Goal: Task Accomplishment & Management: Manage account settings

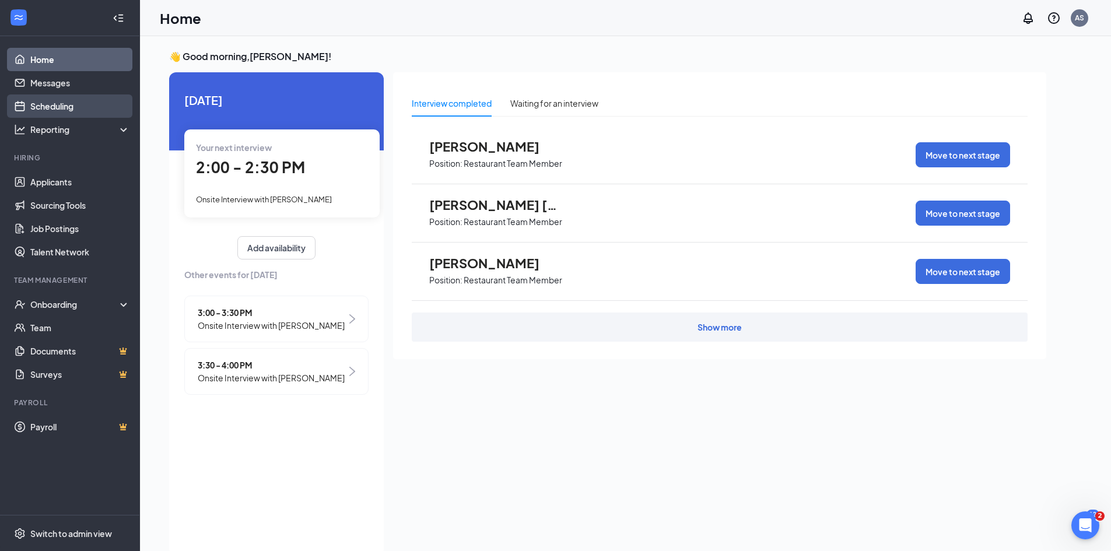
click at [80, 104] on link "Scheduling" at bounding box center [80, 105] width 100 height 23
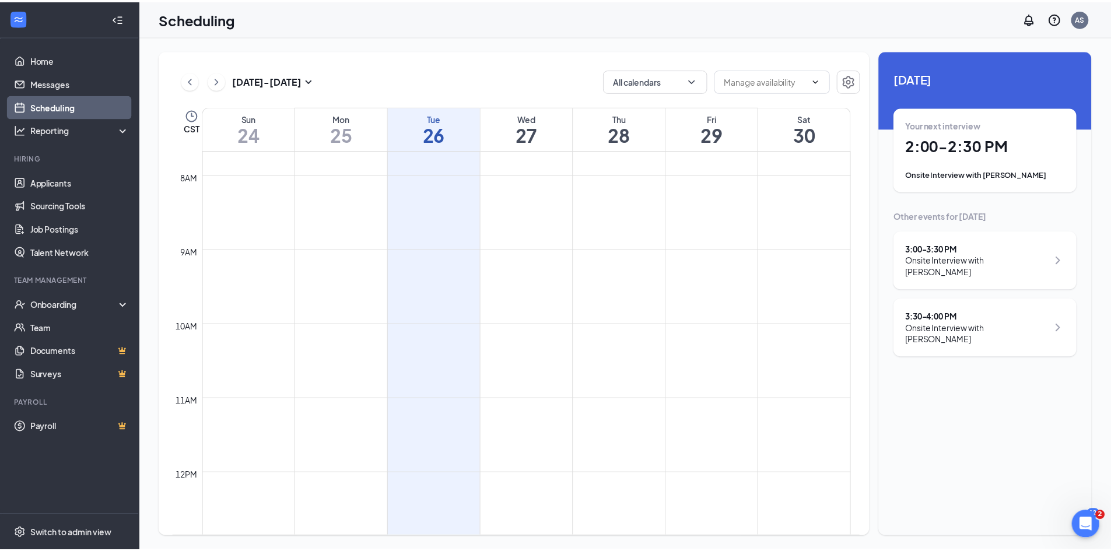
scroll to position [865, 0]
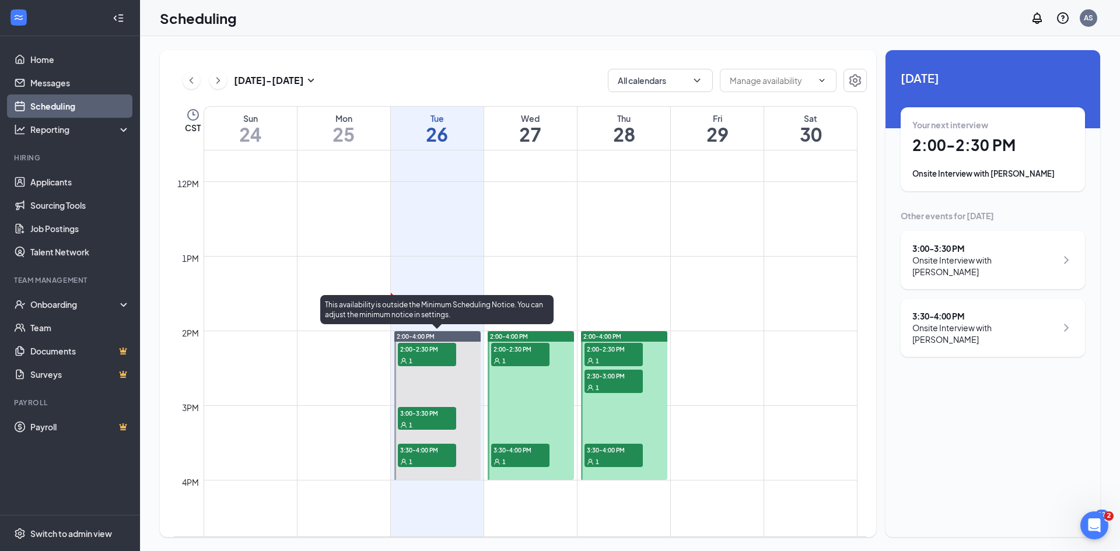
click at [445, 363] on div "1" at bounding box center [427, 361] width 58 height 12
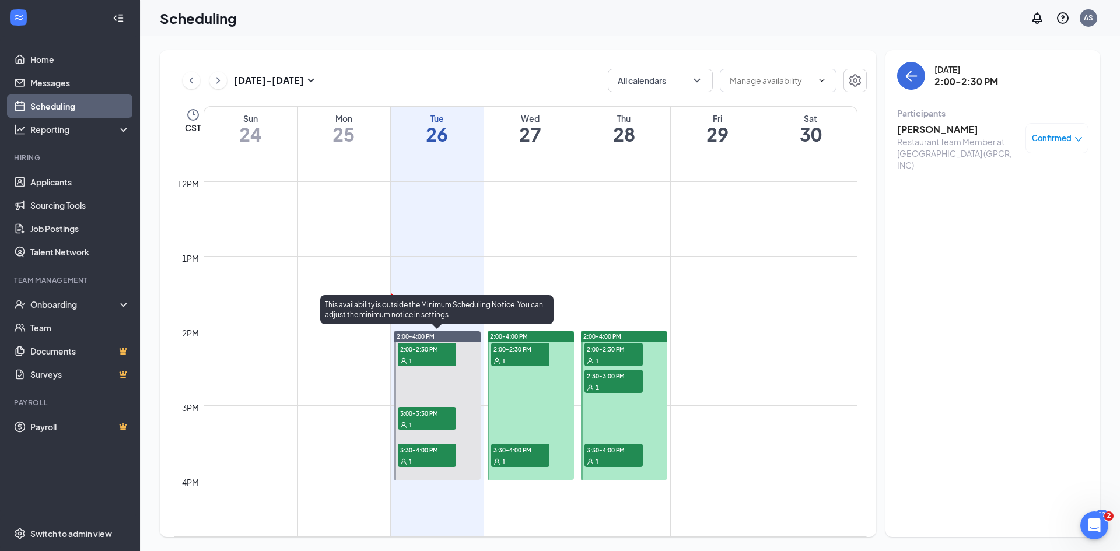
click at [439, 422] on div "1" at bounding box center [427, 425] width 58 height 12
click at [443, 450] on span "3:30-4:00 PM" at bounding box center [427, 450] width 58 height 12
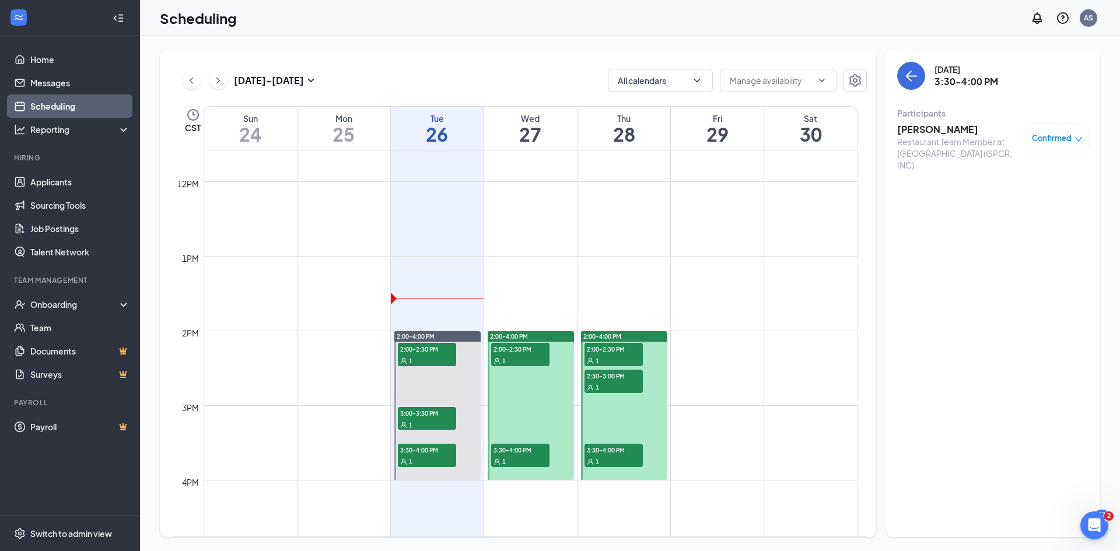
click at [519, 357] on div "1" at bounding box center [520, 361] width 58 height 12
click at [515, 455] on span "3:30-4:00 PM" at bounding box center [520, 450] width 58 height 12
click at [622, 349] on span "2:00-2:30 PM" at bounding box center [613, 349] width 58 height 12
click at [631, 383] on div "1" at bounding box center [613, 387] width 58 height 12
click at [627, 452] on span "3:30-4:00 PM" at bounding box center [613, 450] width 58 height 12
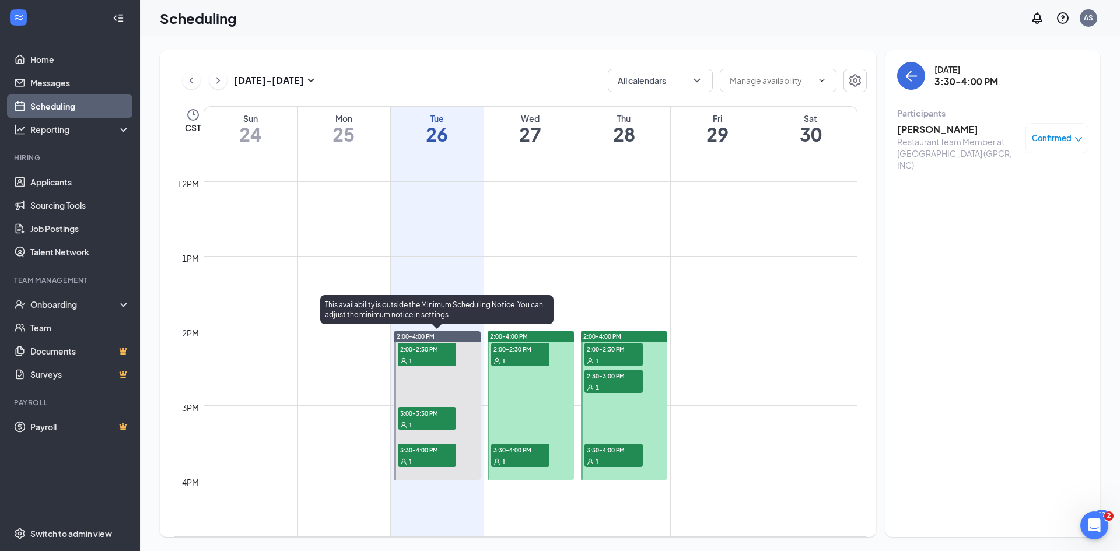
click at [410, 364] on span "1" at bounding box center [410, 361] width 3 height 8
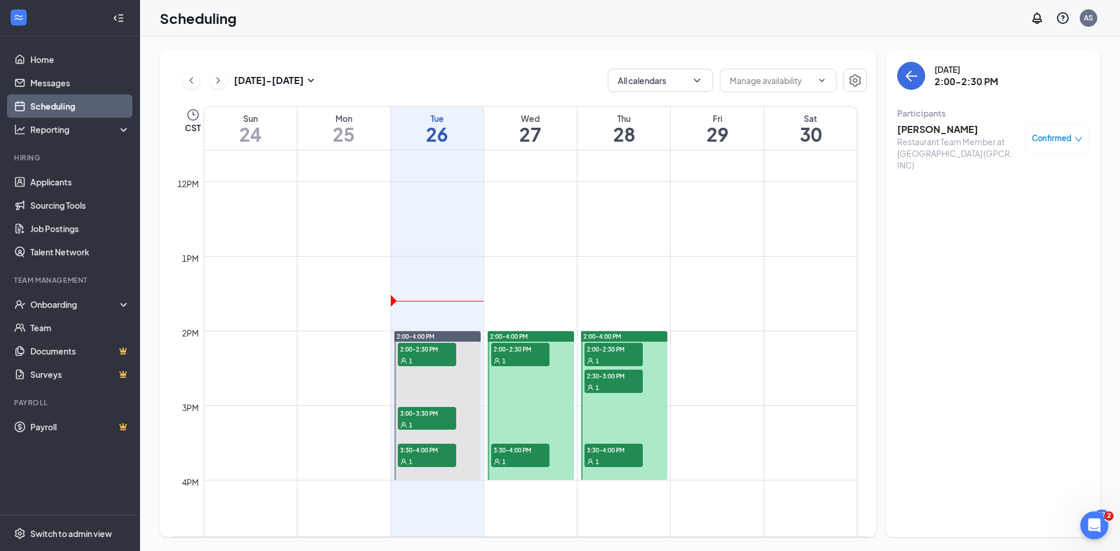
click at [933, 132] on h3 "[PERSON_NAME]" at bounding box center [958, 129] width 122 height 13
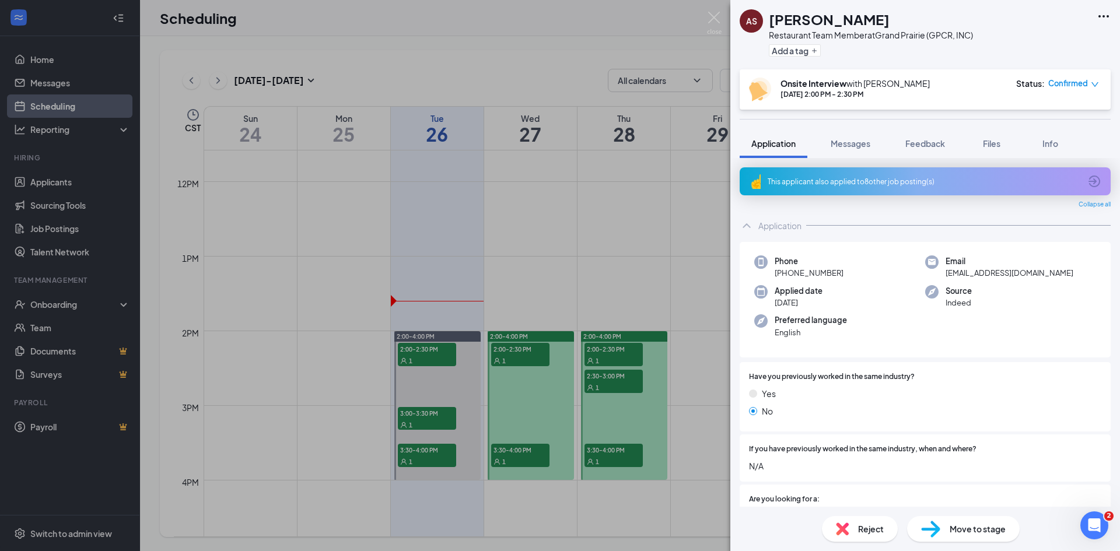
click at [547, 170] on div "AS [PERSON_NAME] Restaurant Team Member at [GEOGRAPHIC_DATA] (GPCR, INC) Add a …" at bounding box center [560, 275] width 1120 height 551
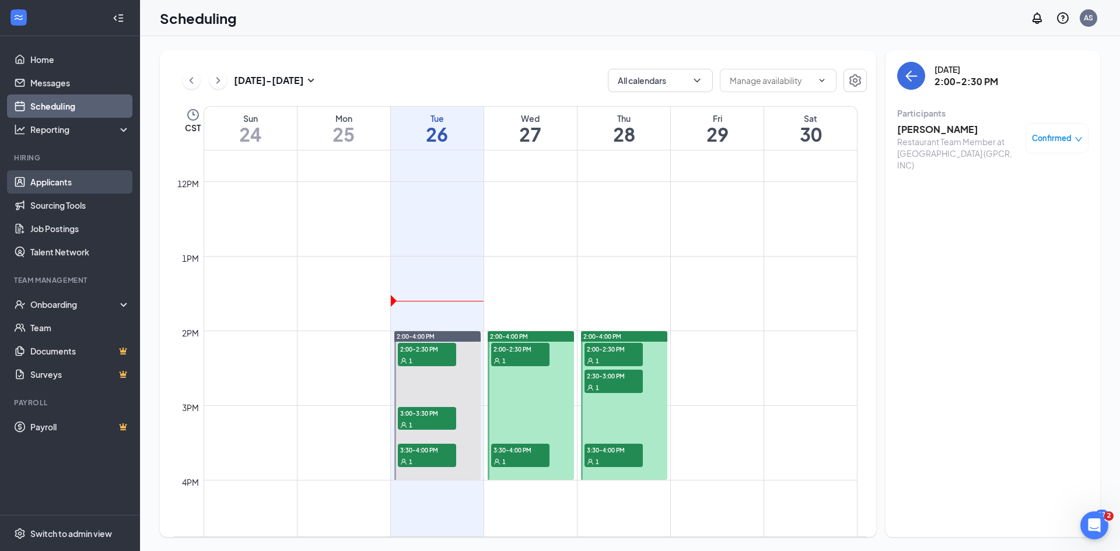
click at [62, 182] on link "Applicants" at bounding box center [80, 181] width 100 height 23
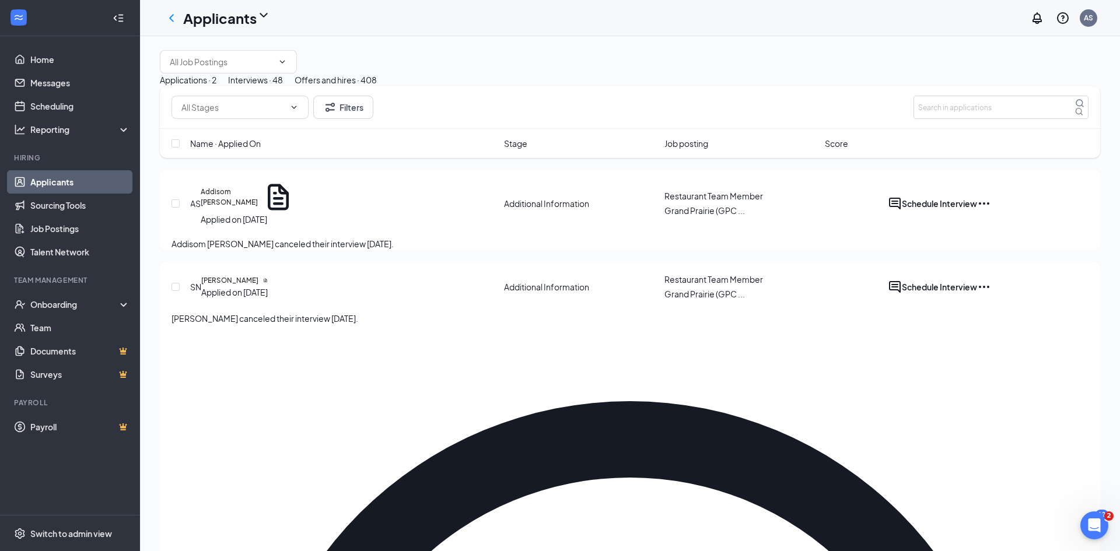
click at [283, 86] on div "Interviews · 48" at bounding box center [255, 79] width 55 height 13
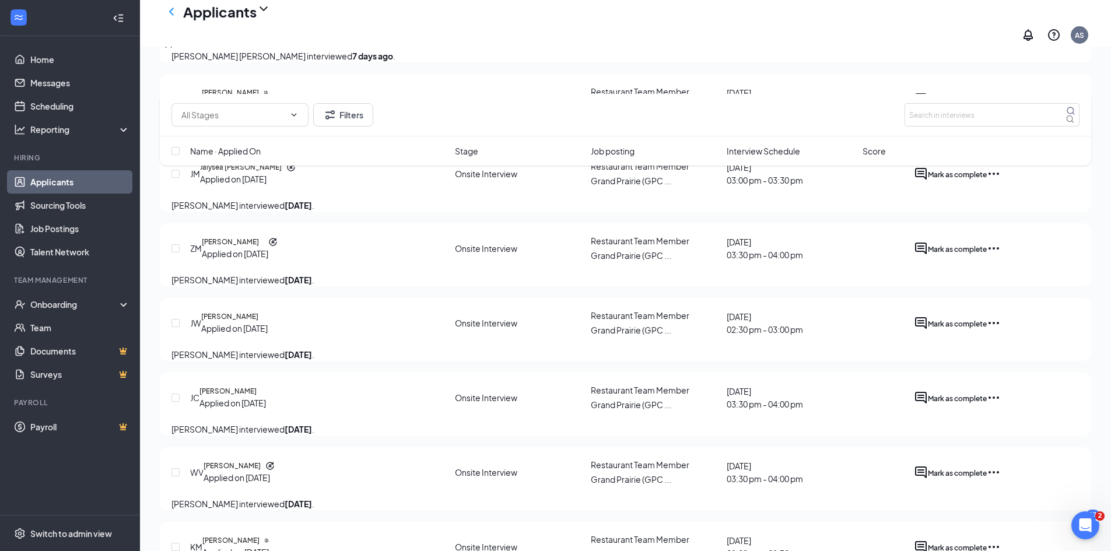
scroll to position [1516, 0]
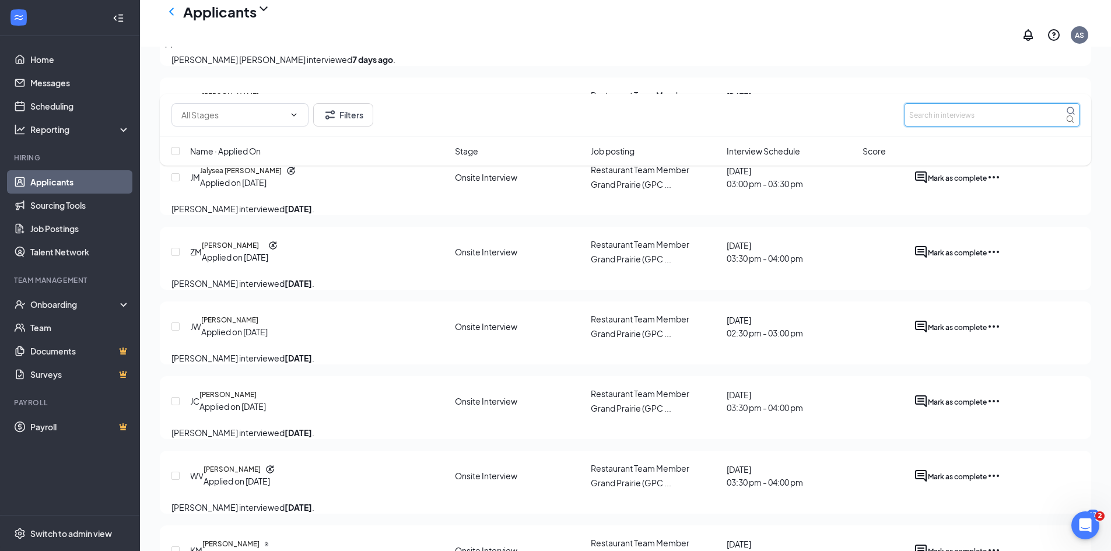
click at [944, 112] on input "text" at bounding box center [991, 114] width 175 height 23
type input "[PERSON_NAME]"
